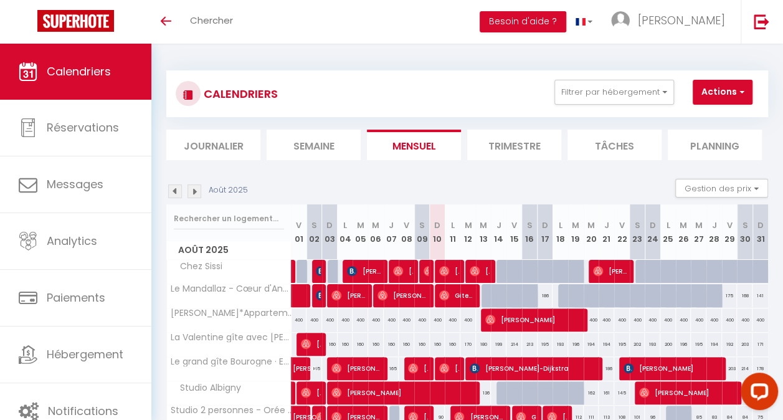
click at [244, 138] on li "Journalier" at bounding box center [213, 145] width 94 height 31
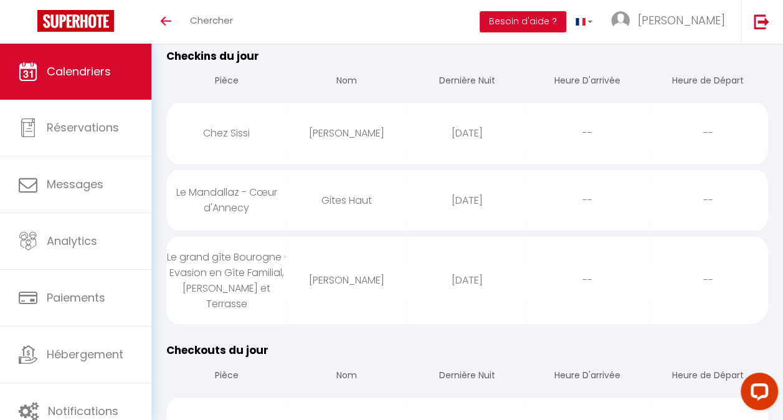
scroll to position [150, 0]
click at [211, 154] on div "Chez Sissi" at bounding box center [226, 135] width 120 height 40
select select "0"
select select "1"
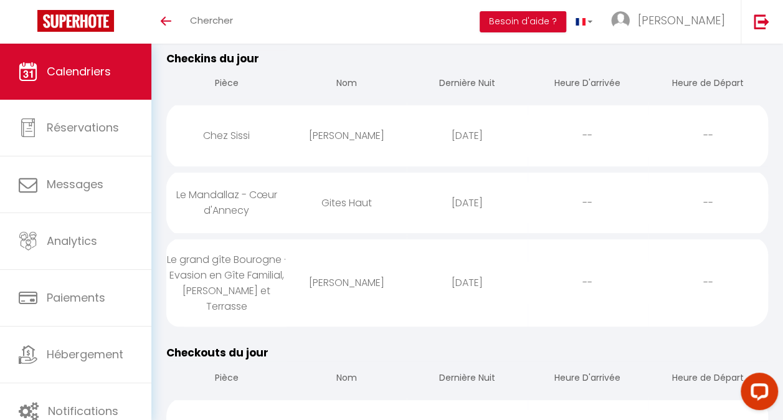
select select
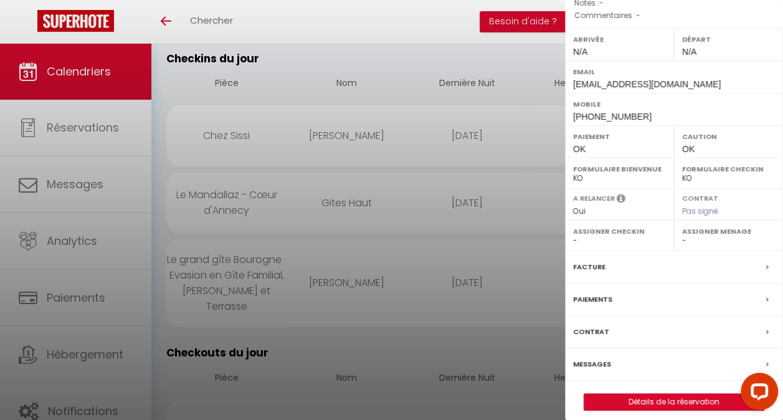
scroll to position [159, 0]
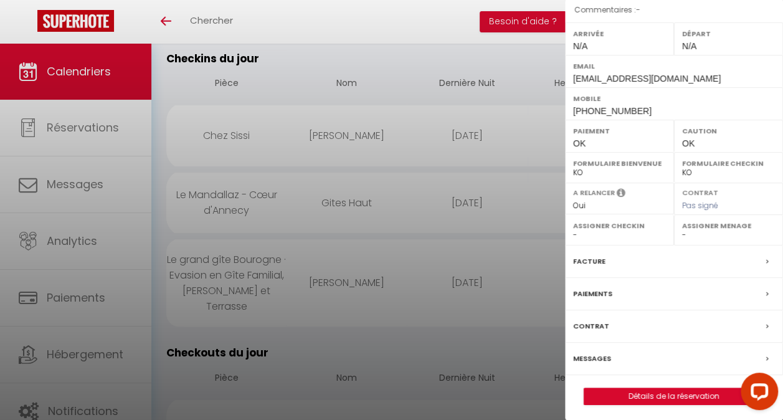
click at [599, 353] on label "Messages" at bounding box center [592, 358] width 38 height 13
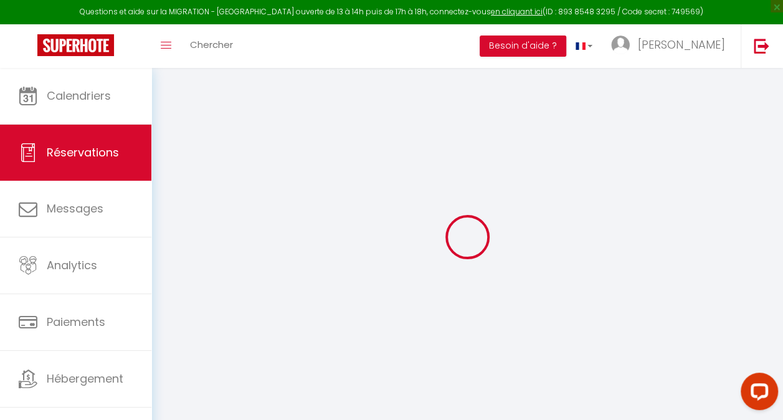
type input "[PERSON_NAME]"
type input "[EMAIL_ADDRESS][DOMAIN_NAME]"
type input "[PHONE_NUMBER]"
select select
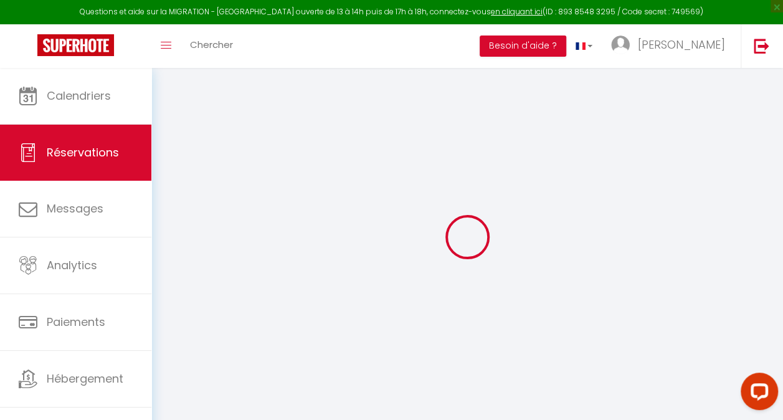
type input "82.98"
select select "46690"
select select "1"
select select
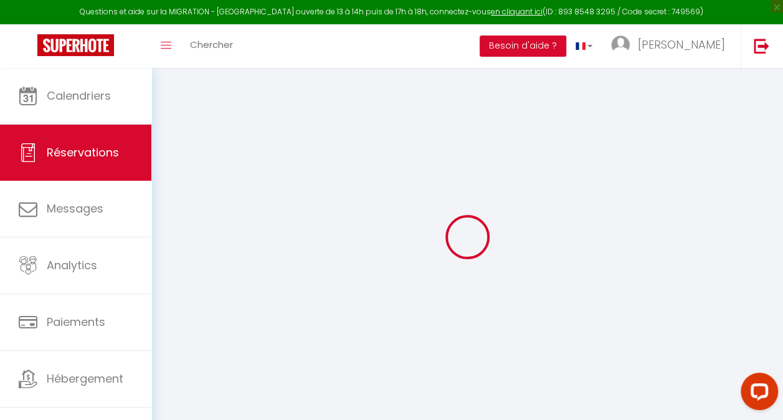
type input "2"
select select "12"
select select
type input "361"
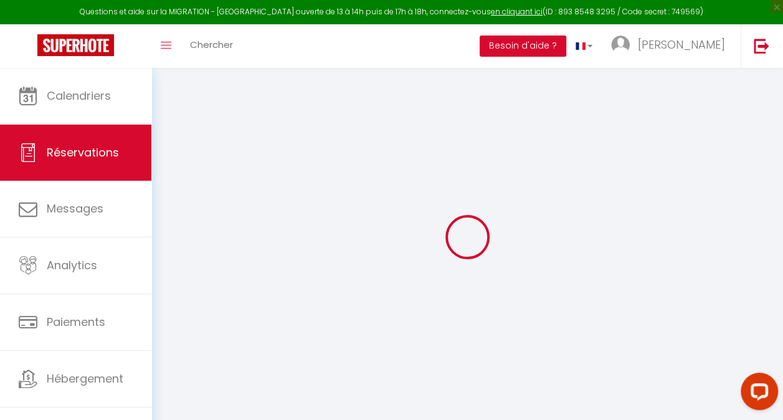
checkbox input "false"
type input "0"
select select "1"
type input "0"
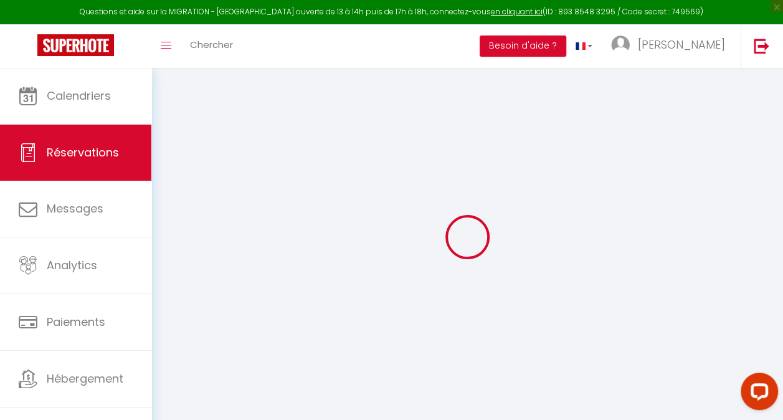
type input "0"
select select
select select "15"
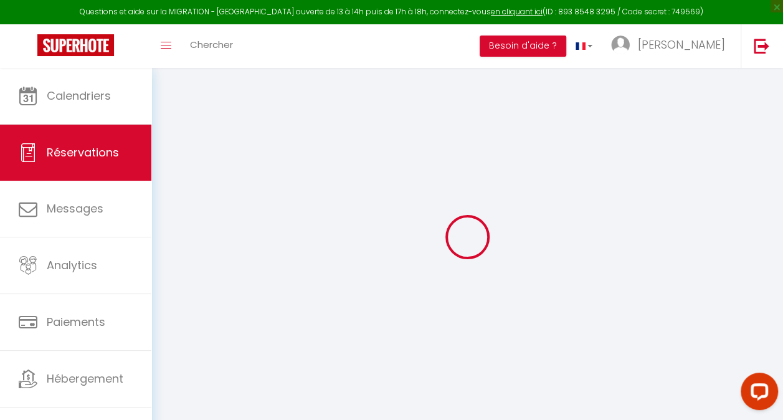
checkbox input "false"
type textarea "isAutoTranslationEnabled=true user=[object Object] viewer=[object Object] heade…"
select select
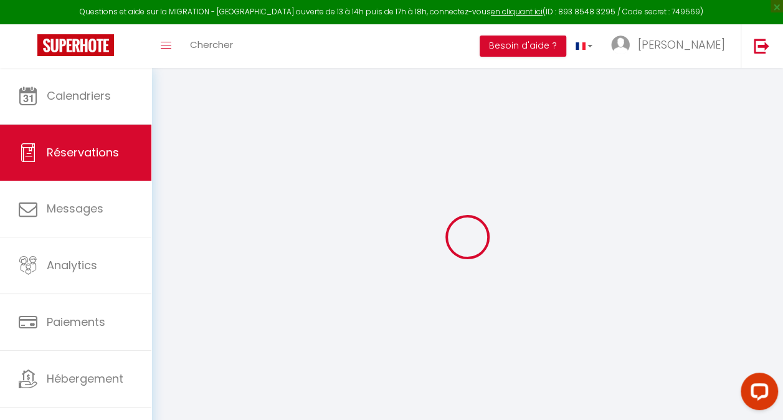
checkbox input "false"
type textarea "isAutoTranslationEnabled=true user=[object Object] viewer=[object Object] heade…"
select select
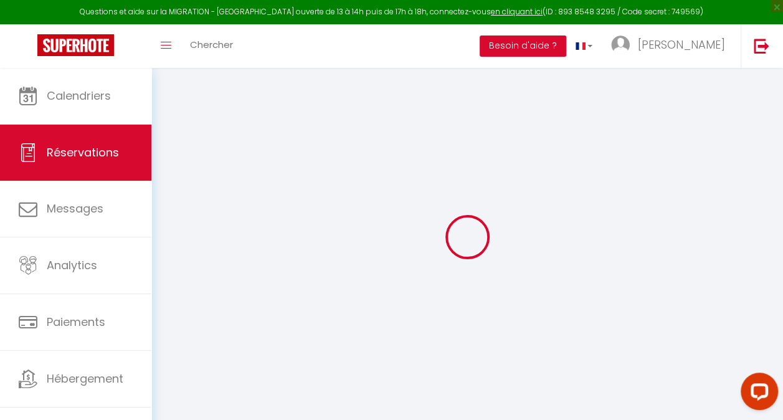
checkbox input "false"
type textarea "isAutoTranslationEnabled=true user=[object Object] viewer=[object Object] heade…"
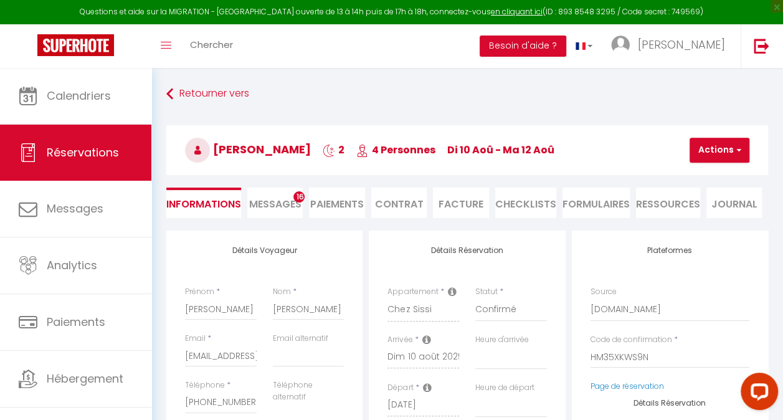
select select
checkbox input "false"
type textarea "isAutoTranslationEnabled=true user=[object Object] viewer=[object Object] heade…"
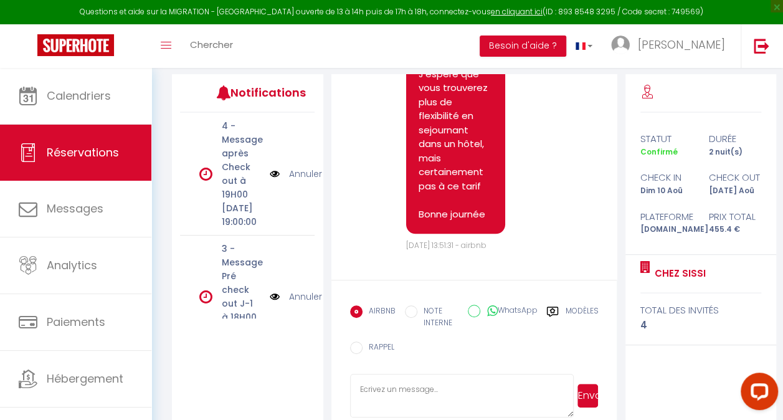
scroll to position [177, 0]
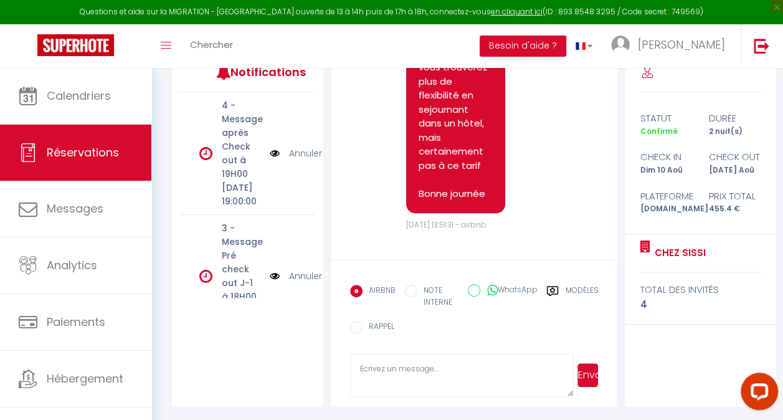
click at [569, 289] on label "Modèles" at bounding box center [581, 298] width 33 height 26
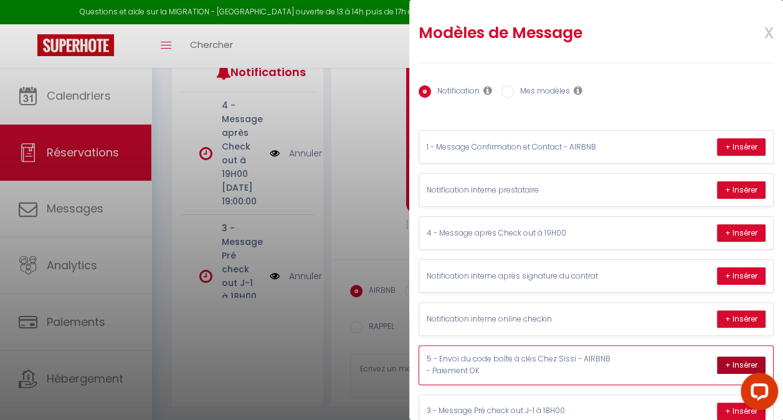
click at [723, 361] on button "+ Insérer" at bounding box center [741, 364] width 49 height 17
type textarea "Loremip Dolo, Sita cons adipiscinge se doei temporinci u Labore Etdol mag aliqu…"
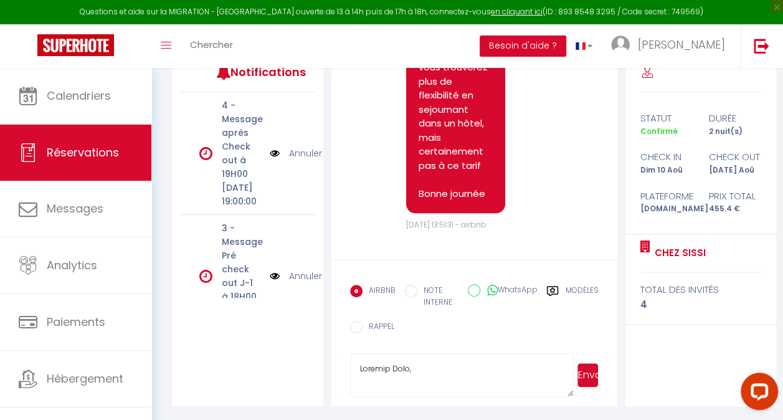
click at [586, 374] on button "Envoyer" at bounding box center [587, 375] width 21 height 24
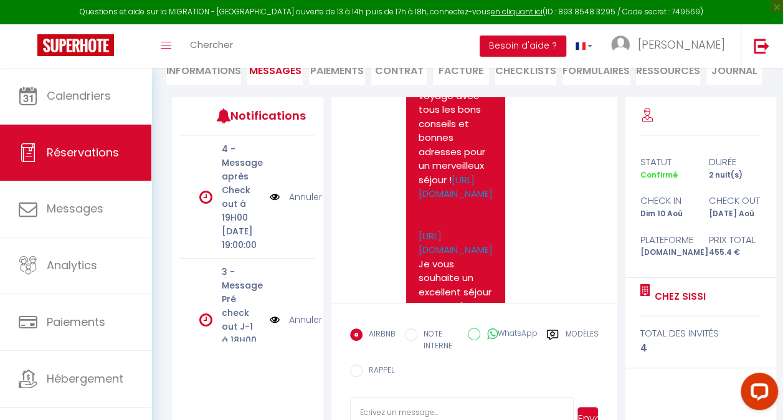
scroll to position [7558, 0]
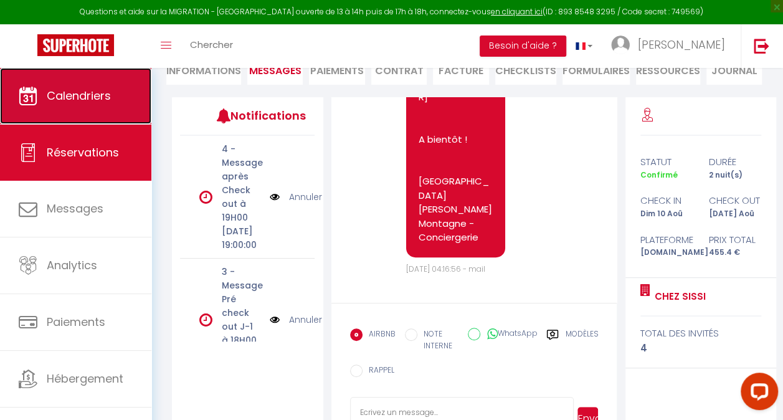
click at [97, 98] on span "Calendriers" at bounding box center [79, 96] width 64 height 16
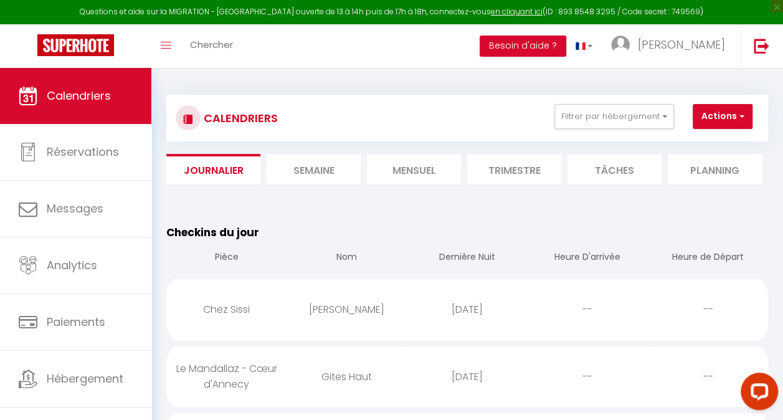
drag, startPoint x: 189, startPoint y: 369, endPoint x: 217, endPoint y: 379, distance: 29.4
click at [217, 379] on div "Le Mandallaz - Cœur d'Annecy" at bounding box center [226, 376] width 120 height 56
select select "0"
select select "1"
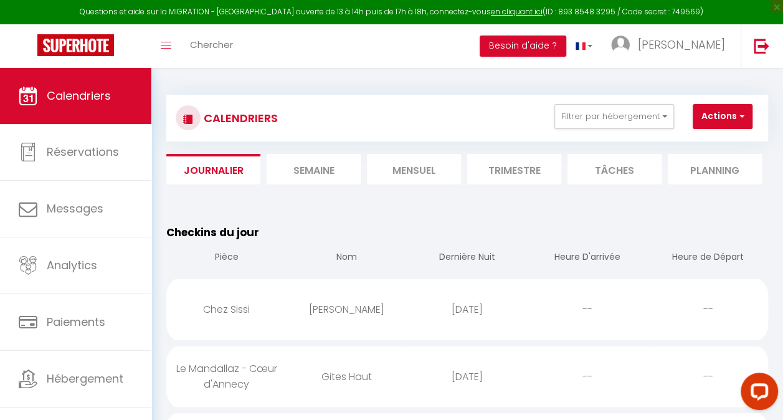
select select
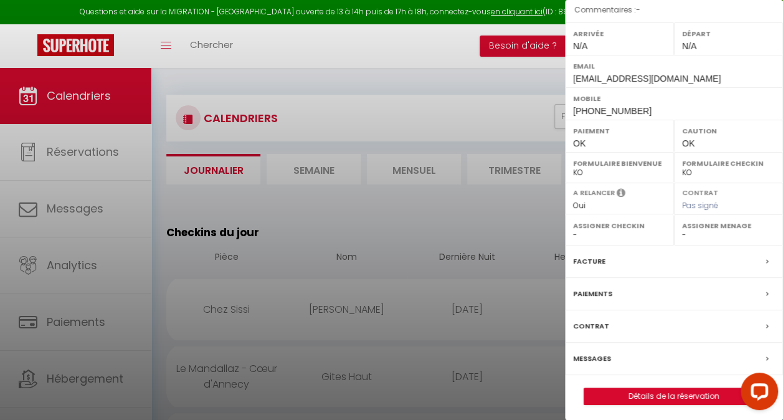
click at [601, 352] on label "Messages" at bounding box center [592, 358] width 38 height 13
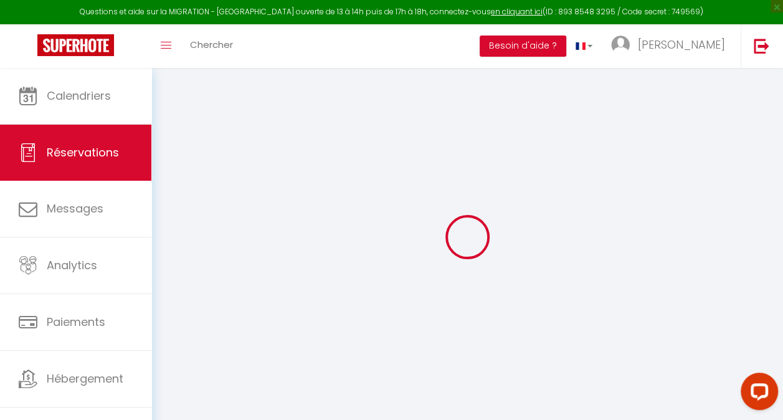
select select
checkbox input "false"
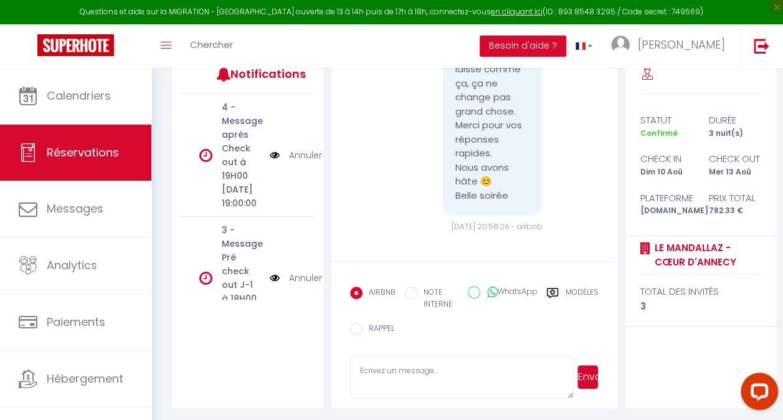
scroll to position [177, 0]
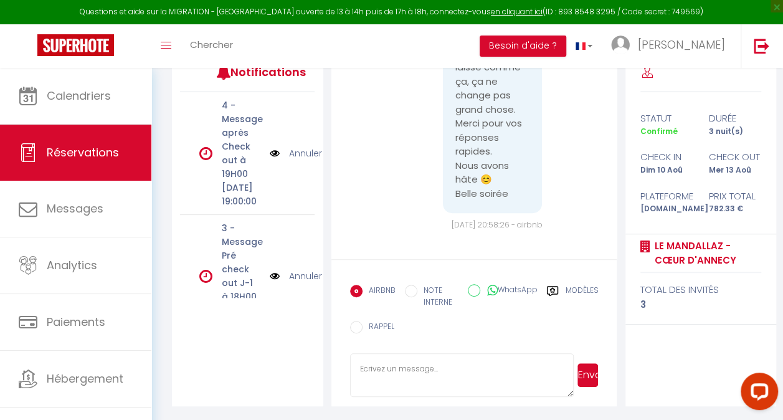
click at [572, 289] on label "Modèles" at bounding box center [581, 298] width 33 height 26
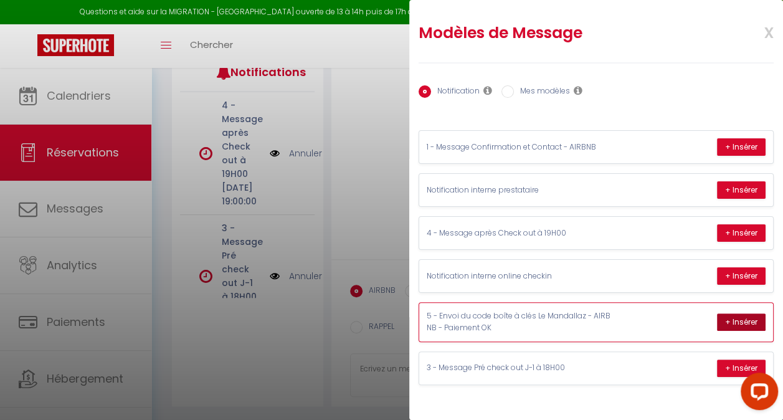
click at [753, 323] on button "+ Insérer" at bounding box center [741, 321] width 49 height 17
type textarea "Loremip Dolor, Sitam con adipiscingel sedd eiusmod t incid utlabore Et Dolorema…"
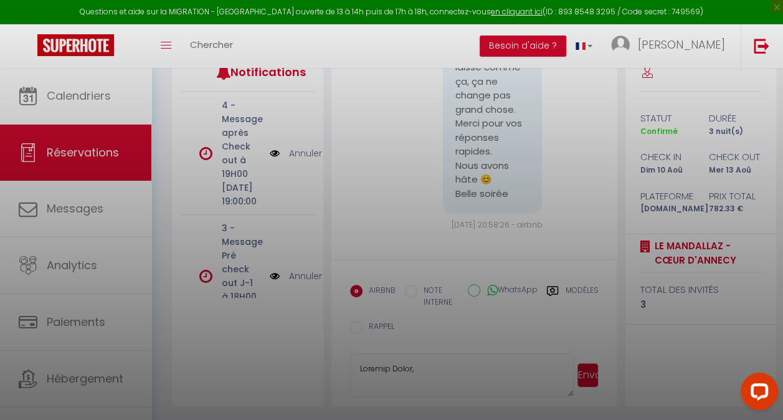
click at [751, 314] on div at bounding box center [391, 210] width 783 height 420
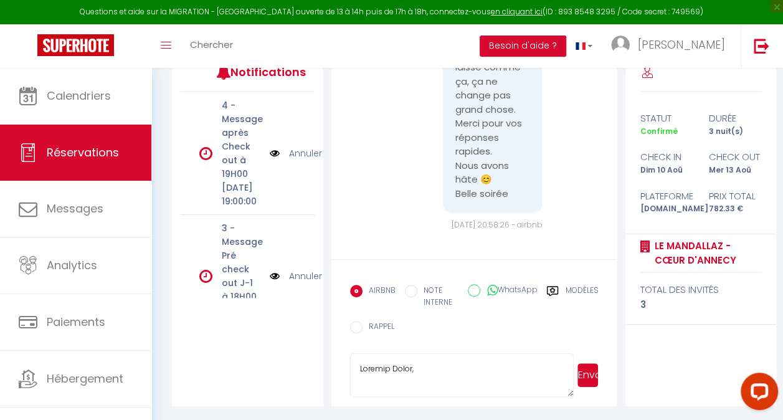
click at [589, 371] on button "Envoyer" at bounding box center [587, 375] width 21 height 24
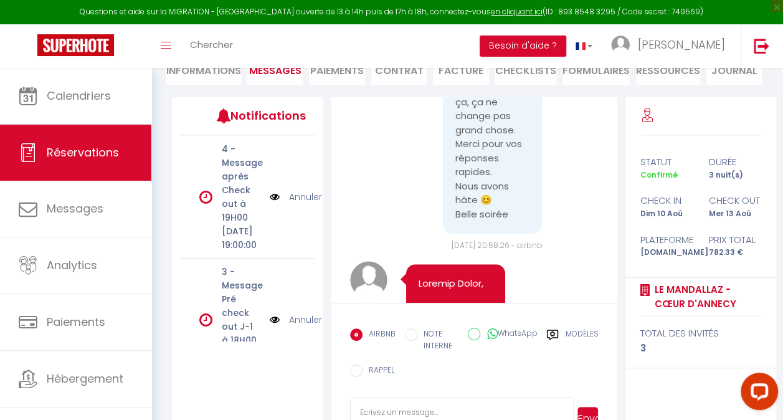
scroll to position [2560, 0]
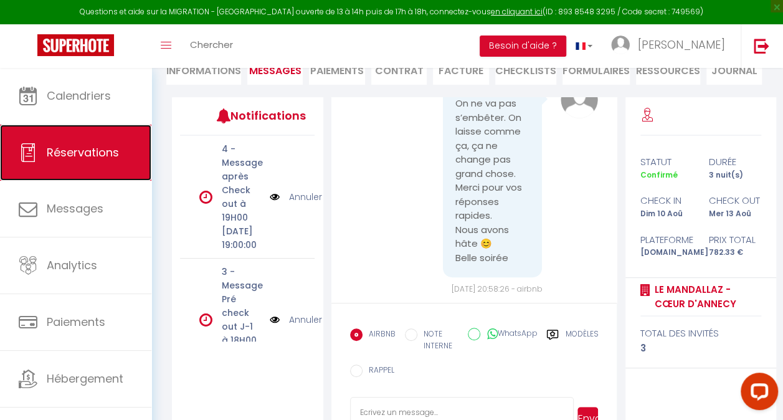
click at [96, 154] on span "Réservations" at bounding box center [83, 153] width 72 height 16
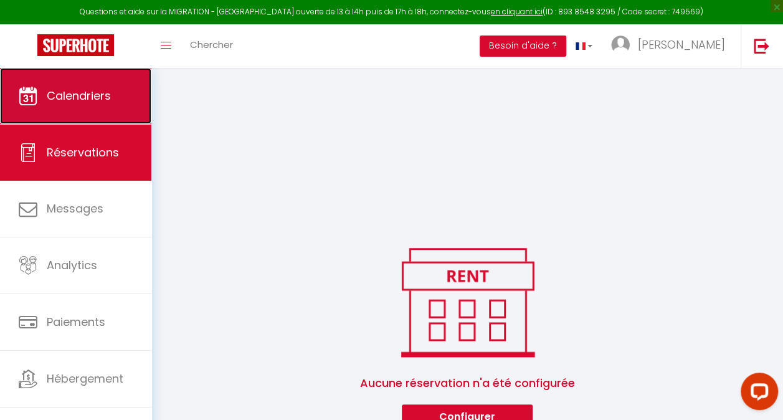
scroll to position [266, 0]
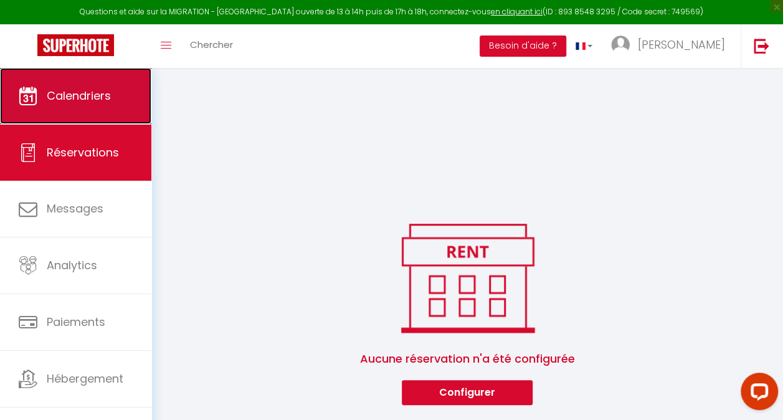
click at [70, 90] on span "Calendriers" at bounding box center [79, 96] width 64 height 16
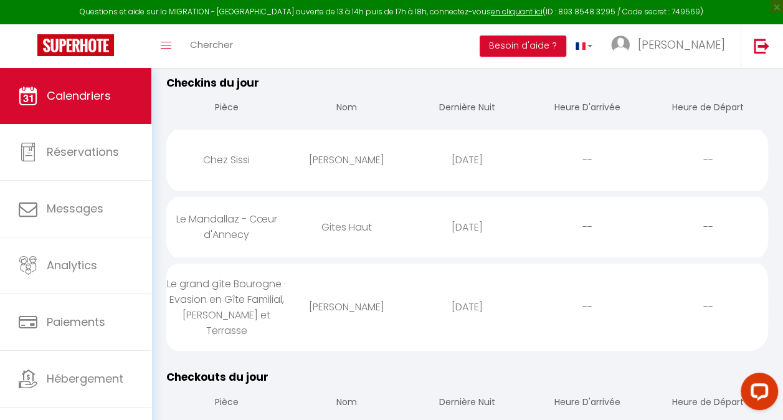
scroll to position [159, 0]
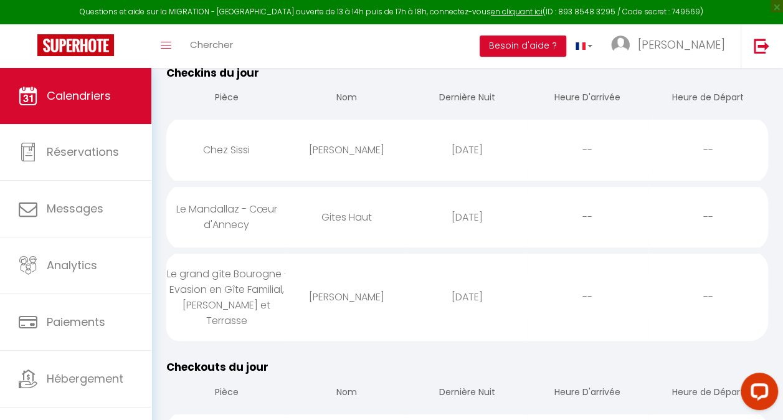
click at [224, 298] on div "Le grand gîte Bourogne · Evasion en Gîte Familial, [PERSON_NAME] et Terrasse" at bounding box center [226, 298] width 120 height 88
select select "0"
select select "1"
select select
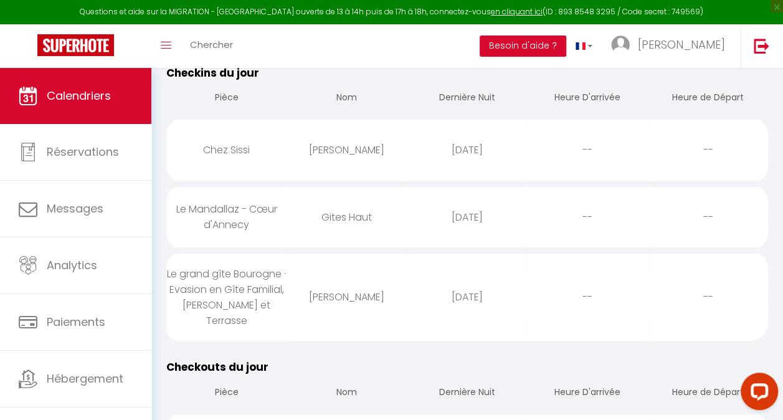
select select
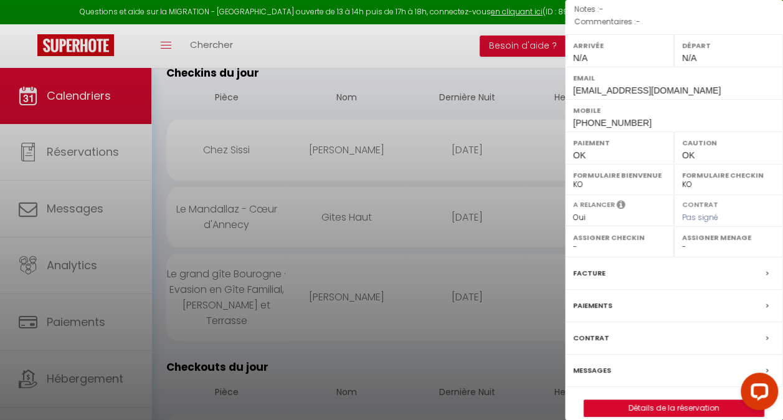
scroll to position [161, 0]
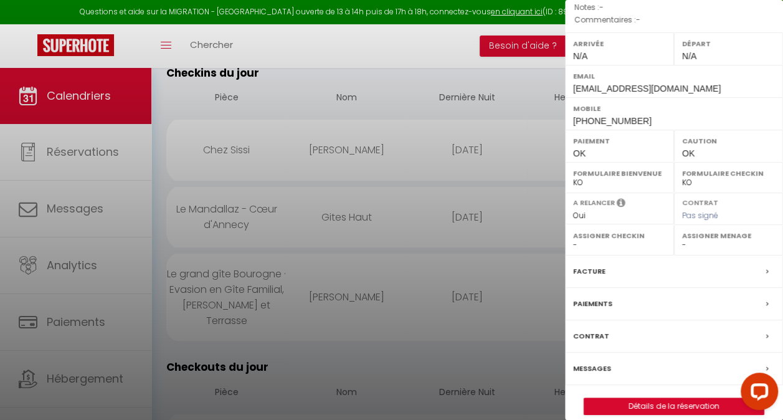
click at [607, 362] on label "Messages" at bounding box center [592, 368] width 38 height 13
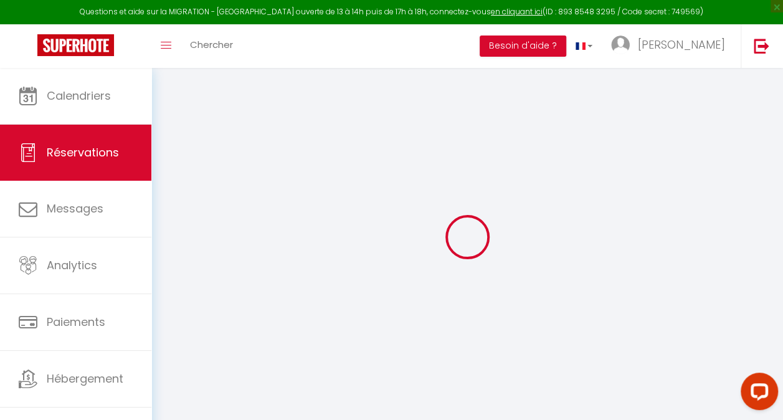
select select
checkbox input "false"
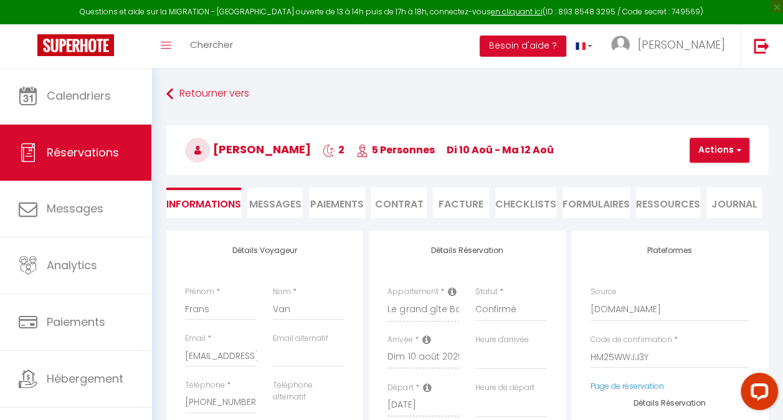
select select
checkbox input "false"
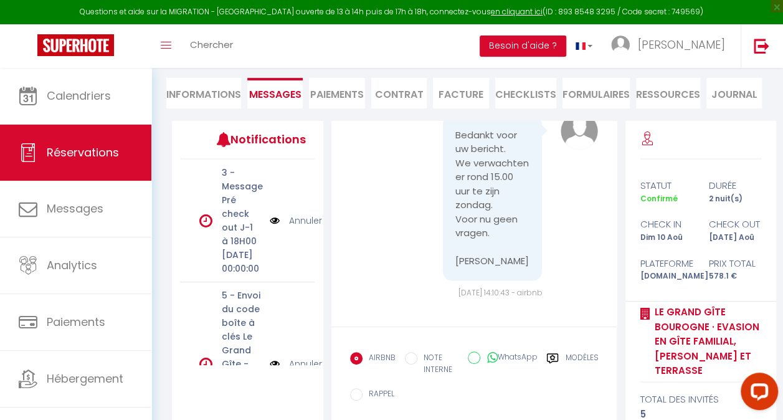
scroll to position [177, 0]
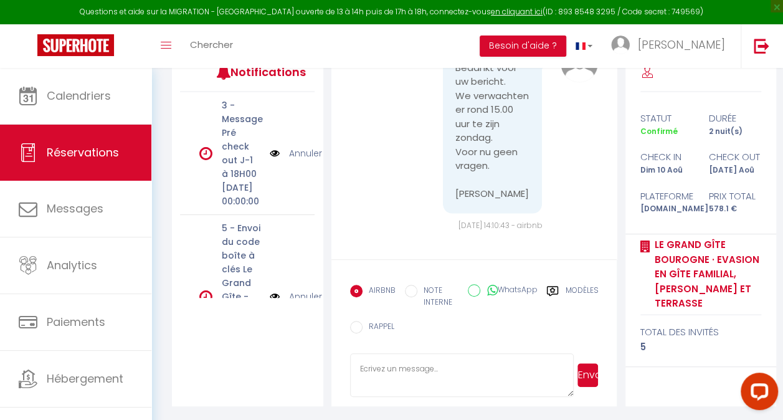
click at [558, 290] on icon at bounding box center [552, 291] width 11 height 10
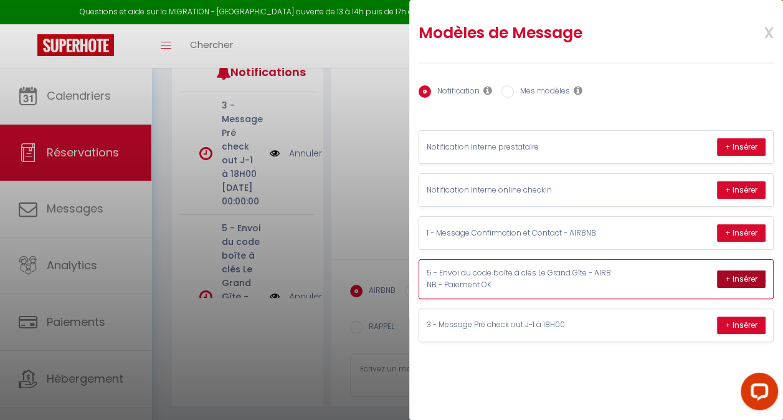
click at [734, 280] on button "+ Insérer" at bounding box center [741, 278] width 49 height 17
type textarea "Loremip Dolor, Sita cons adipiscinge se doei temporinci utla etdol Magna Aliq e…"
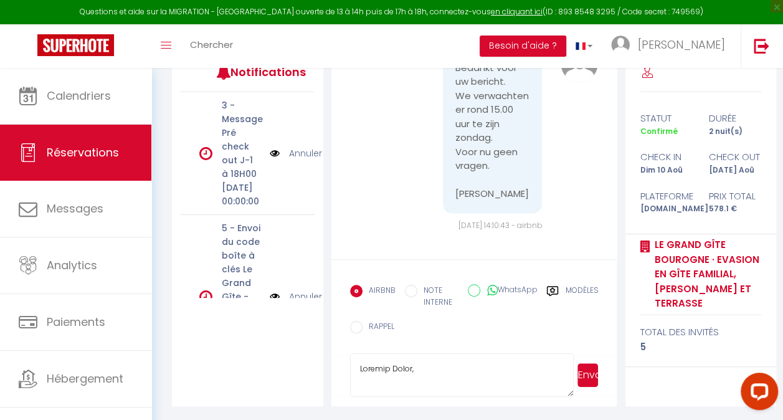
click at [591, 369] on button "Envoyer" at bounding box center [587, 375] width 21 height 24
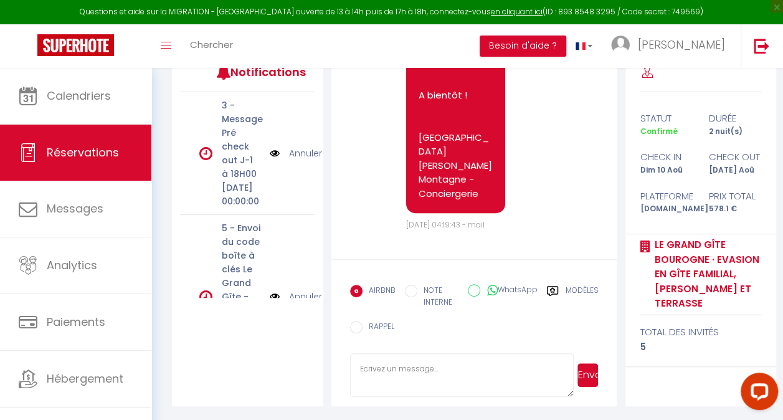
scroll to position [0, 0]
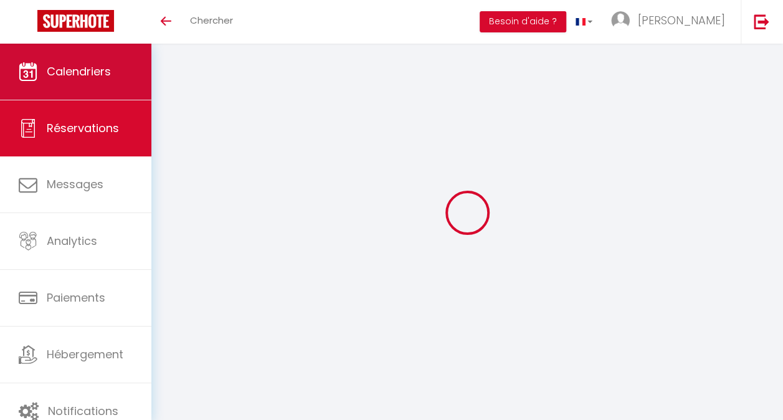
click at [92, 65] on span "Calendriers" at bounding box center [79, 72] width 64 height 16
